Goal: Information Seeking & Learning: Learn about a topic

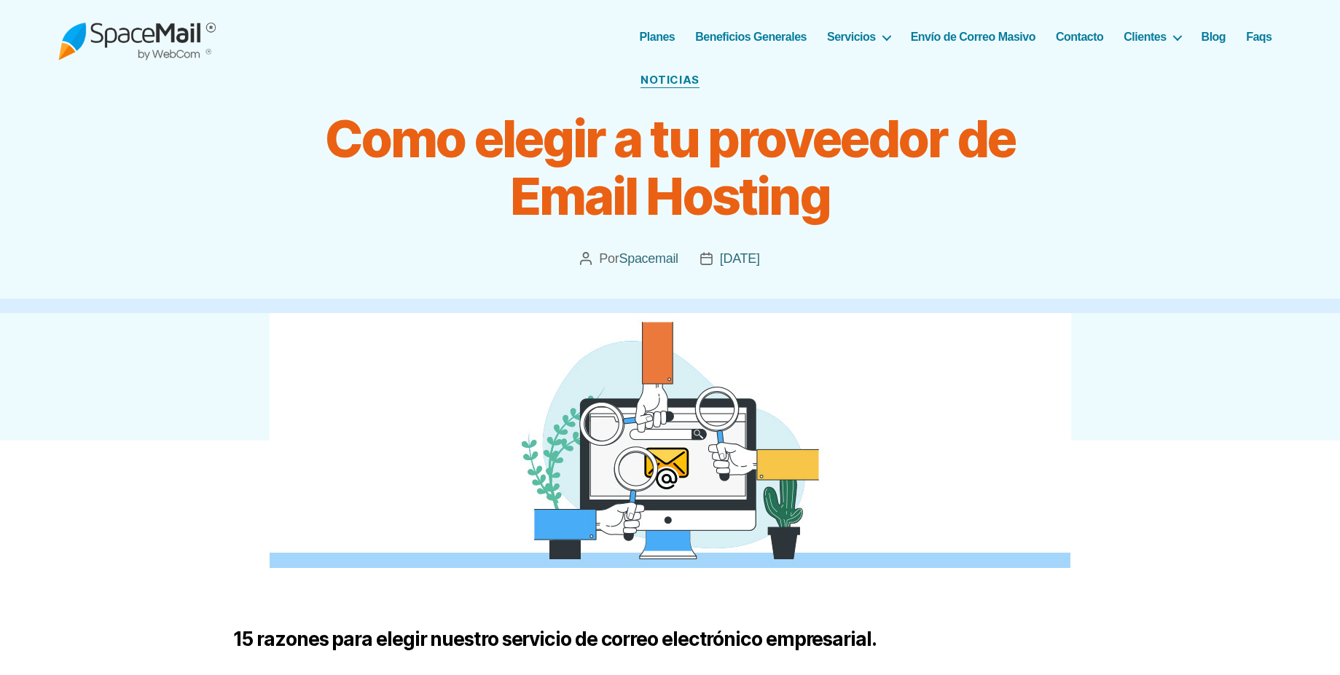
click at [149, 34] on img at bounding box center [136, 36] width 157 height 47
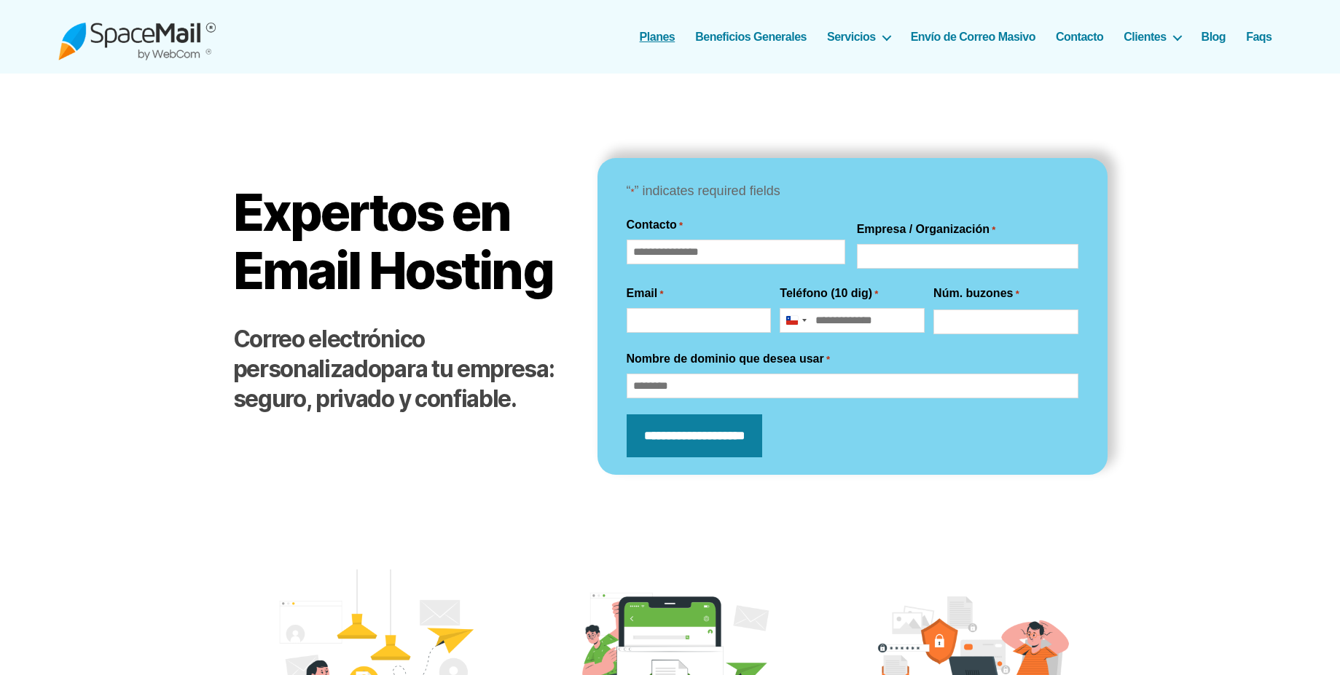
click at [655, 42] on link "Planes" at bounding box center [658, 37] width 36 height 14
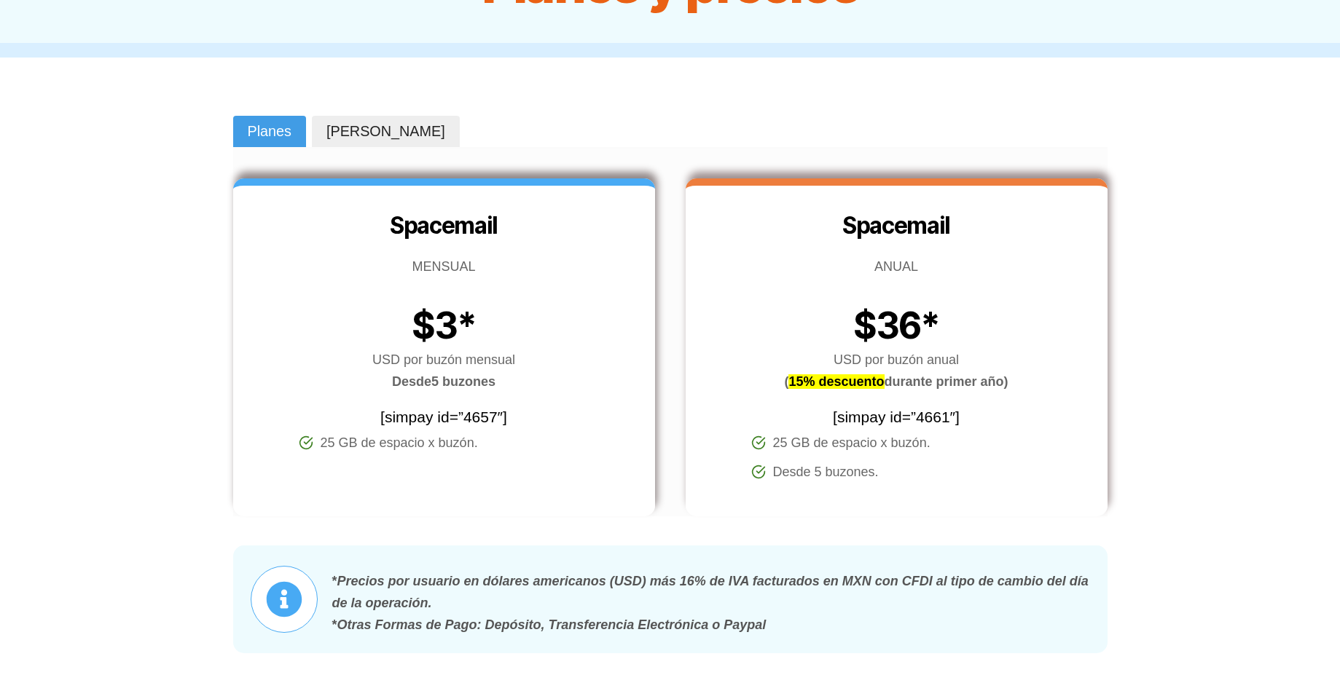
scroll to position [87, 0]
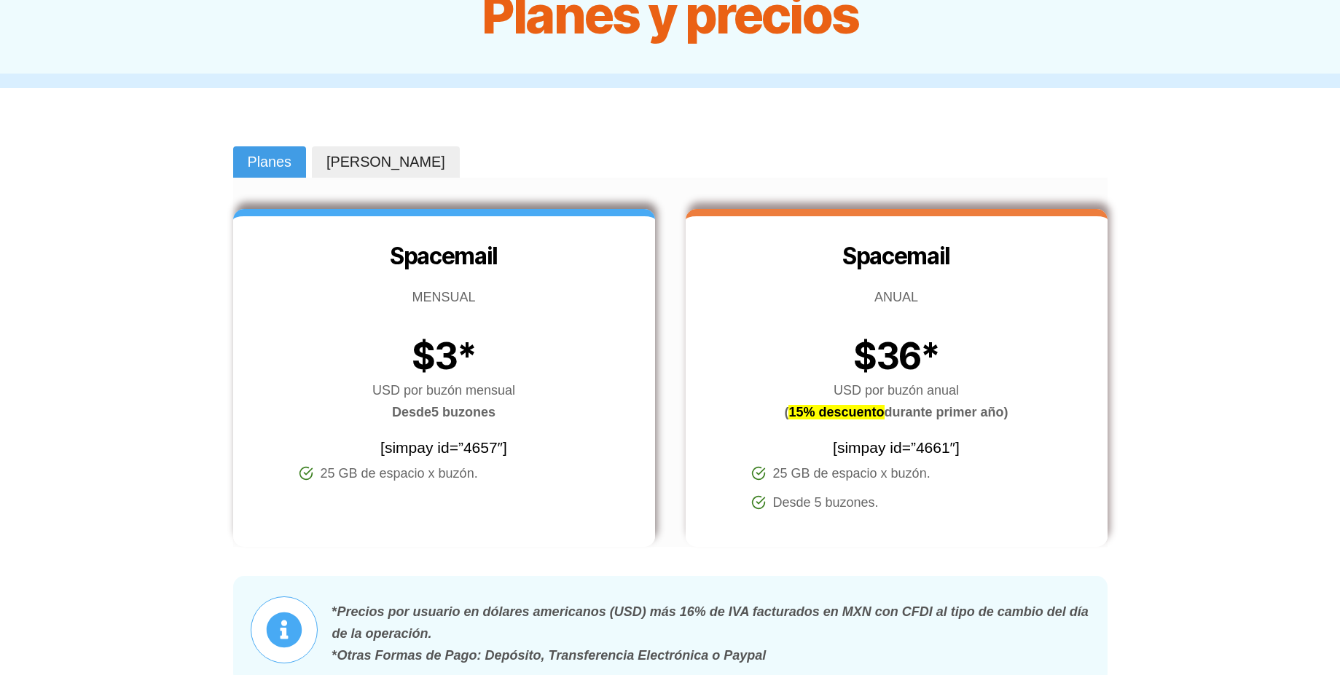
drag, startPoint x: 691, startPoint y: 189, endPoint x: 785, endPoint y: 88, distance: 137.6
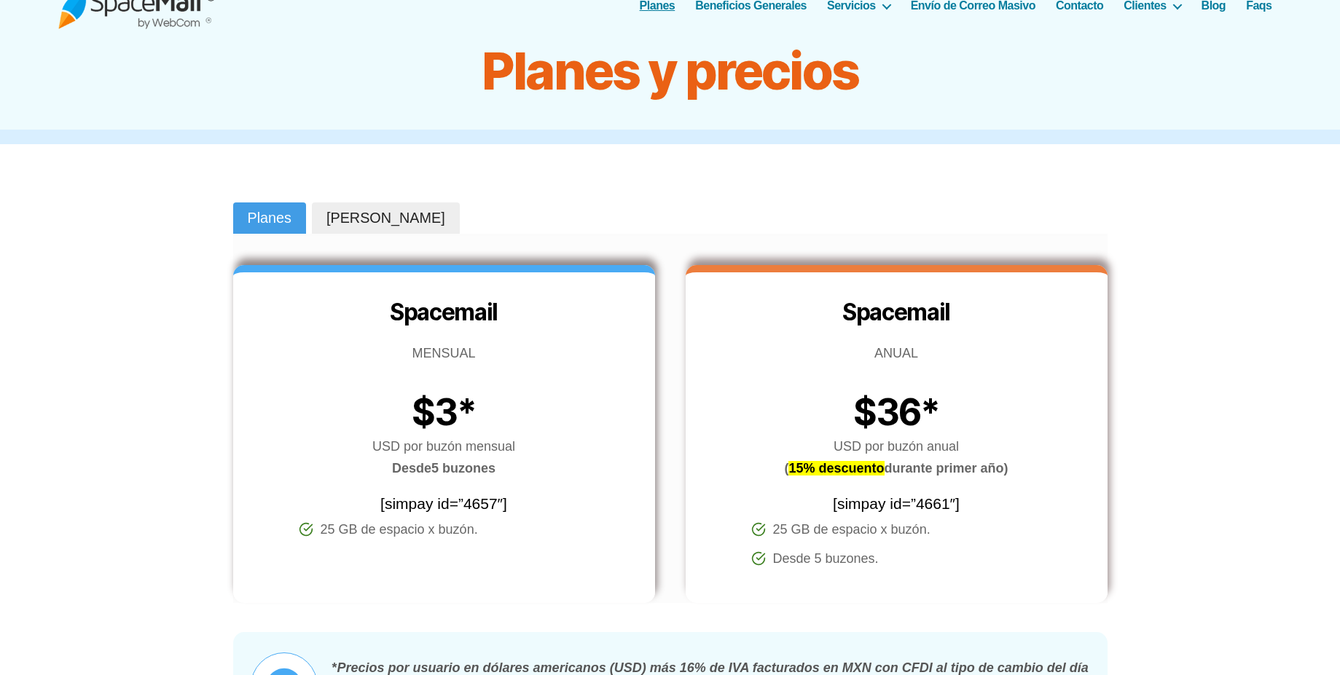
scroll to position [0, 0]
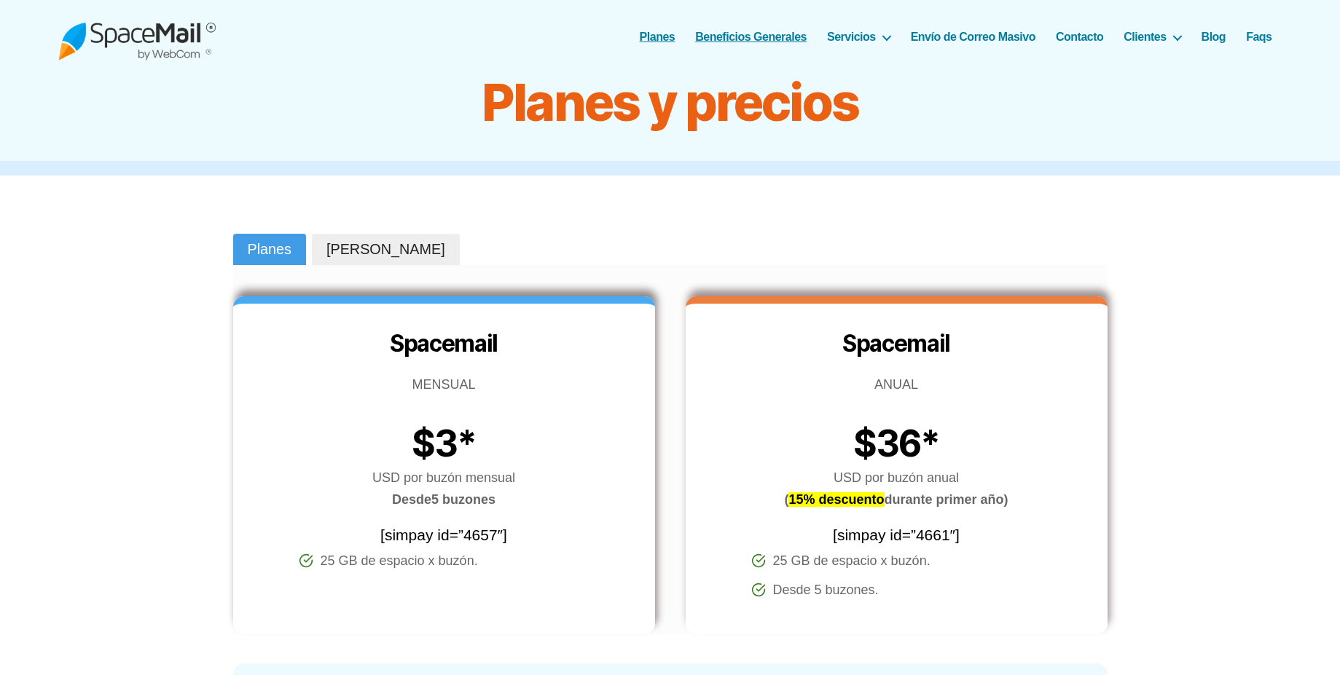
click at [776, 37] on link "Beneficios Generales" at bounding box center [750, 37] width 111 height 14
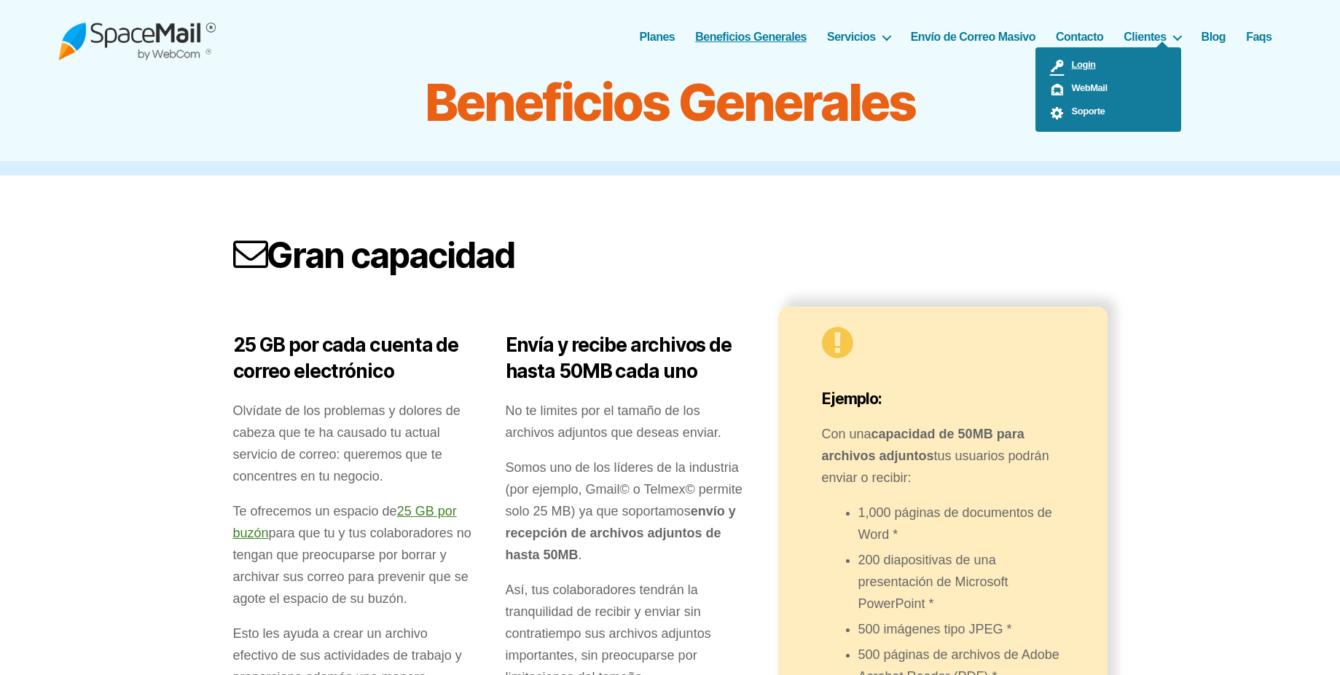
click at [1064, 60] on span "Login" at bounding box center [1079, 64] width 31 height 11
click at [1088, 89] on span "WebMail" at bounding box center [1085, 87] width 43 height 11
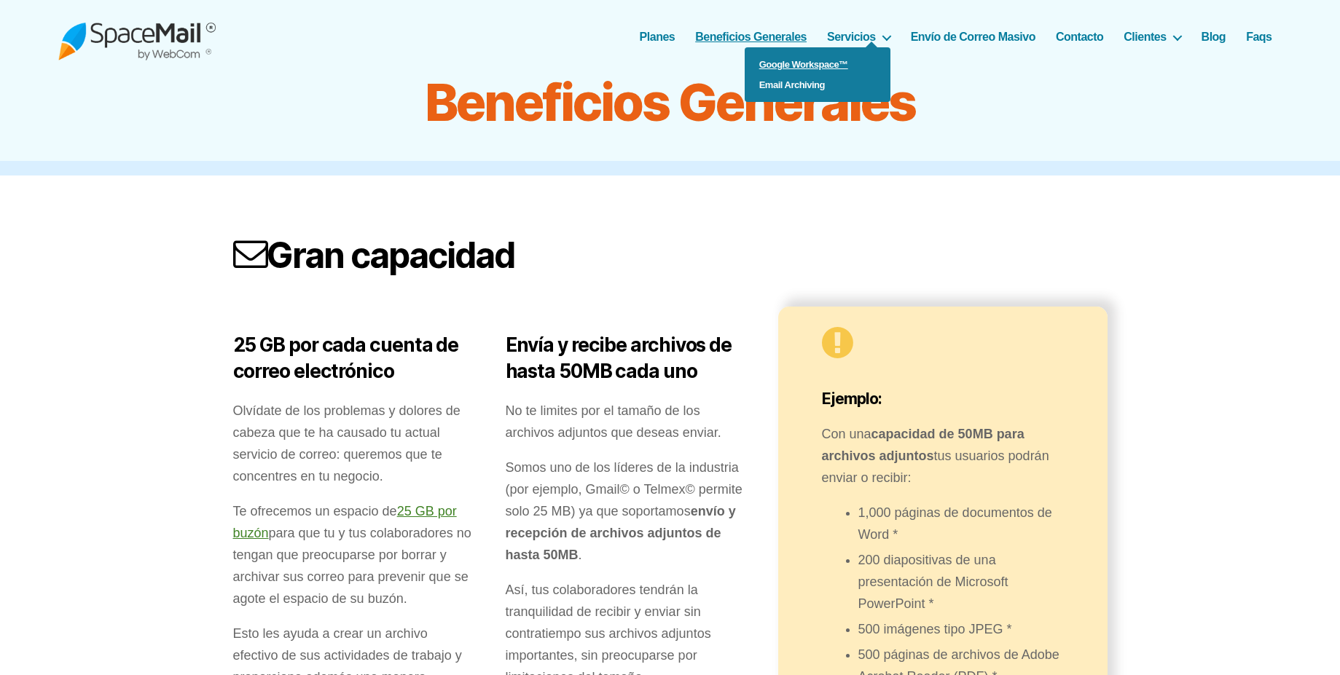
click at [843, 58] on link "Google Workspace™" at bounding box center [818, 65] width 146 height 20
